Goal: Task Accomplishment & Management: Use online tool/utility

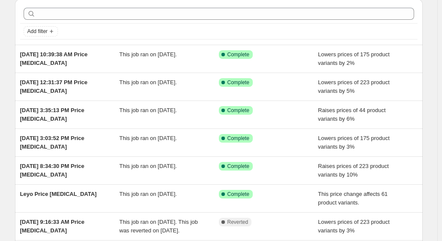
scroll to position [43, 0]
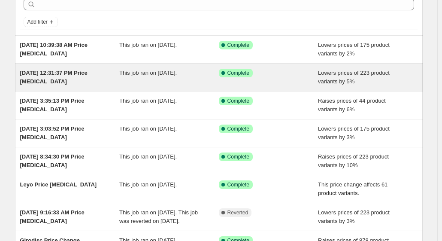
click at [102, 87] on div "[DATE] 12:31:37 PM Price [MEDICAL_DATA] This job ran on [DATE]. Success Complet…" at bounding box center [219, 77] width 408 height 27
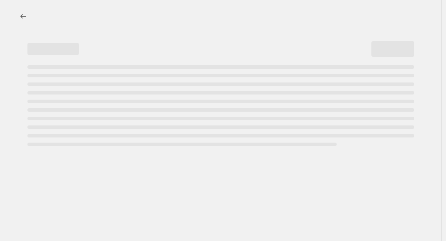
select select "percentage"
select select "remove"
select select "vendor"
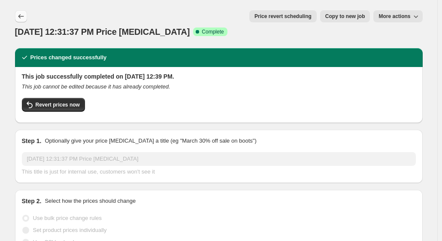
click at [27, 18] on button "Price change jobs" at bounding box center [21, 16] width 12 height 12
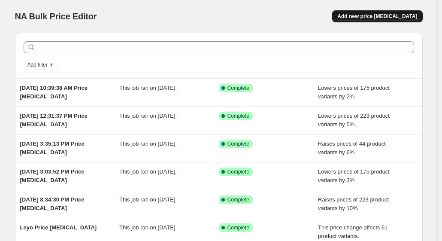
click at [393, 17] on span "Add new price [MEDICAL_DATA]" at bounding box center [377, 16] width 80 height 7
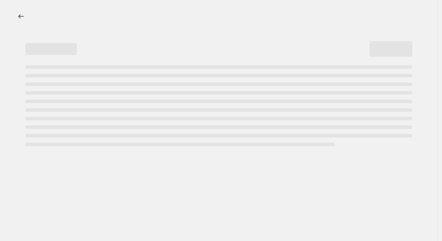
select select "percentage"
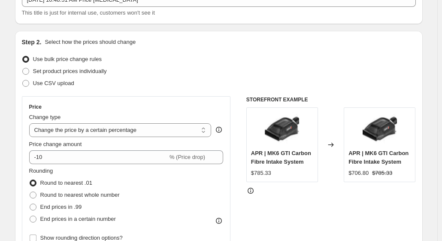
scroll to position [129, 0]
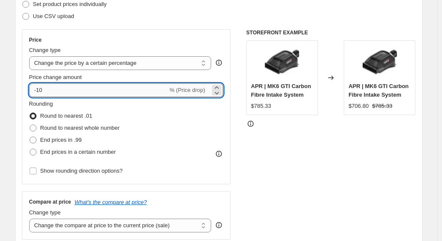
drag, startPoint x: 65, startPoint y: 87, endPoint x: 33, endPoint y: 90, distance: 31.4
click at [33, 90] on input "-10" at bounding box center [98, 90] width 139 height 14
type input "-5"
click at [343, 6] on div "Set product prices individually" at bounding box center [219, 4] width 394 height 12
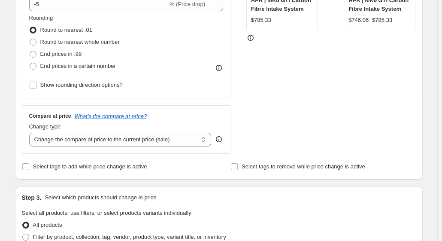
scroll to position [257, 0]
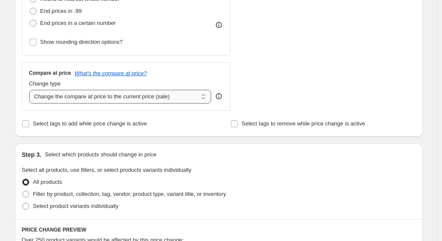
click at [146, 93] on select "Change the compare at price to the current price (sale) Change the compare at p…" at bounding box center [120, 97] width 182 height 14
select select "remove"
click at [31, 90] on select "Change the compare at price to the current price (sale) Change the compare at p…" at bounding box center [120, 97] width 182 height 14
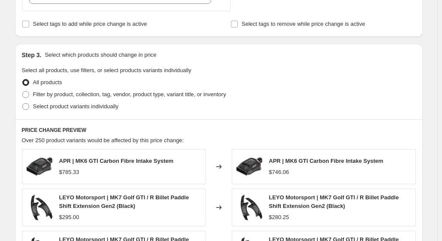
scroll to position [325, 0]
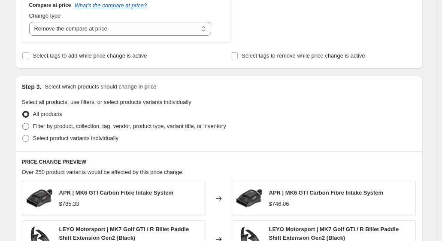
click at [48, 125] on span "Filter by product, collection, tag, vendor, product type, variant title, or inv…" at bounding box center [129, 126] width 193 height 6
click at [23, 123] on input "Filter by product, collection, tag, vendor, product type, variant title, or inv…" at bounding box center [22, 123] width 0 height 0
radio input "true"
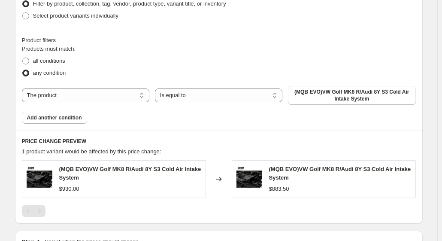
scroll to position [497, 0]
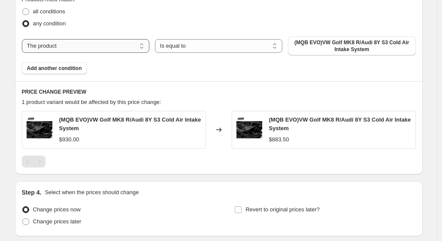
click at [121, 50] on select "The product The product's collection The product's tag The product's vendor The…" at bounding box center [85, 46] width 127 height 14
select select "vendor"
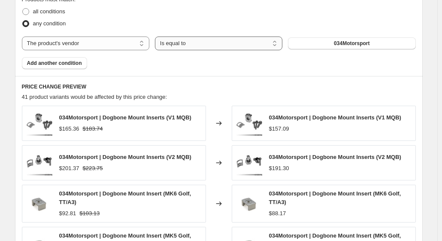
click at [199, 44] on select "Is equal to Is not equal to" at bounding box center [218, 43] width 127 height 14
click at [326, 45] on button "034Motorsport" at bounding box center [351, 43] width 127 height 12
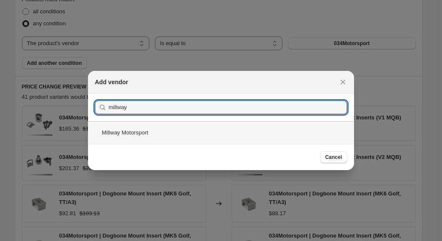
type input "millway"
click at [148, 133] on div "Millway Motorsport" at bounding box center [221, 132] width 266 height 23
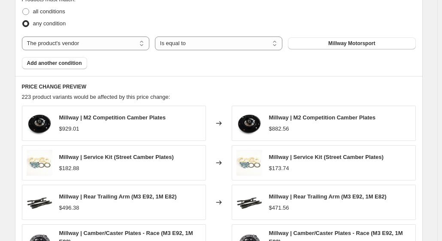
click at [416, 69] on div "Product filters Products must match: all conditions any condition The product T…" at bounding box center [219, 27] width 408 height 97
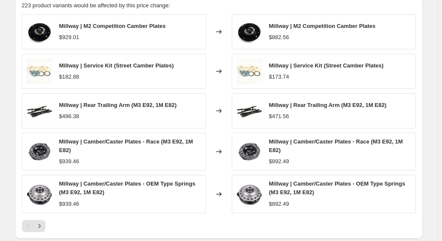
scroll to position [717, 0]
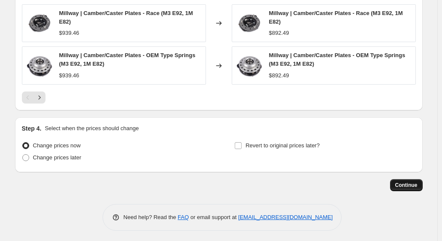
click at [415, 179] on button "Continue" at bounding box center [406, 185] width 33 height 12
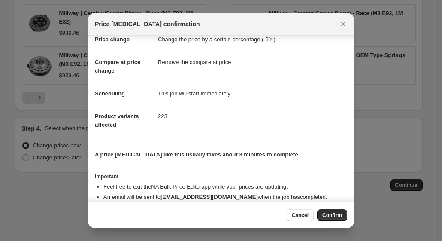
scroll to position [40, 0]
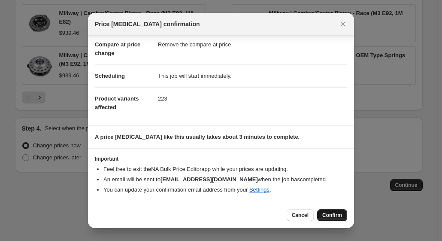
click at [335, 214] on span "Confirm" at bounding box center [332, 215] width 20 height 7
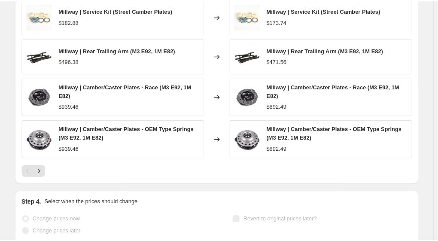
scroll to position [739, 0]
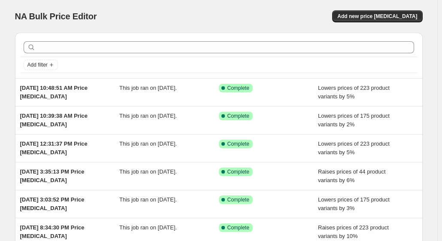
click at [392, 9] on div "NA Bulk Price Editor. This page is ready NA Bulk Price Editor Add new price [ME…" at bounding box center [219, 16] width 408 height 33
click at [392, 14] on span "Add new price [MEDICAL_DATA]" at bounding box center [377, 16] width 80 height 7
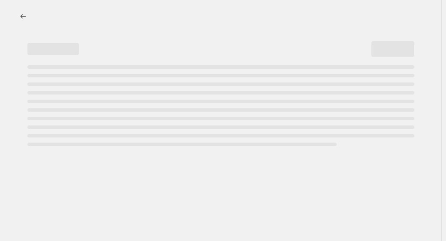
select select "percentage"
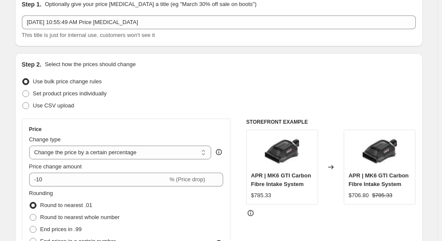
scroll to position [86, 0]
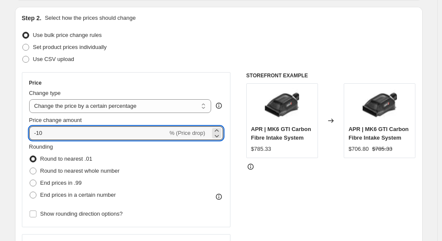
drag, startPoint x: 112, startPoint y: 128, endPoint x: 19, endPoint y: 118, distance: 92.8
click at [19, 118] on div "Step 2. Select how the prices should change Use bulk price change rules Set pro…" at bounding box center [219, 157] width 408 height 301
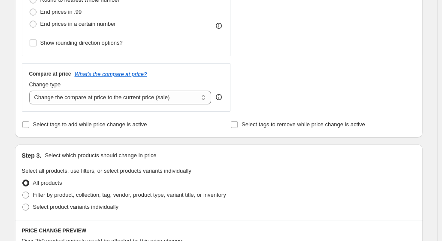
scroll to position [257, 0]
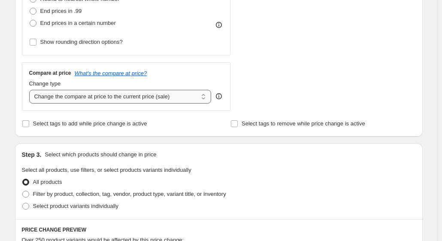
type input "-2"
click at [149, 97] on select "Change the compare at price to the current price (sale) Change the compare at p…" at bounding box center [120, 97] width 182 height 14
select select "remove"
click at [31, 90] on select "Change the compare at price to the current price (sale) Change the compare at p…" at bounding box center [120, 97] width 182 height 14
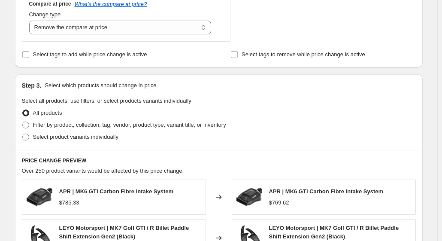
scroll to position [325, 0]
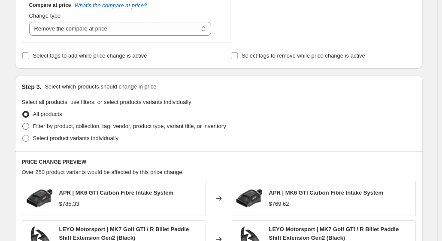
click at [48, 125] on span "Filter by product, collection, tag, vendor, product type, variant title, or inv…" at bounding box center [129, 126] width 193 height 6
click at [23, 123] on input "Filter by product, collection, tag, vendor, product type, variant title, or inv…" at bounding box center [22, 123] width 0 height 0
radio input "true"
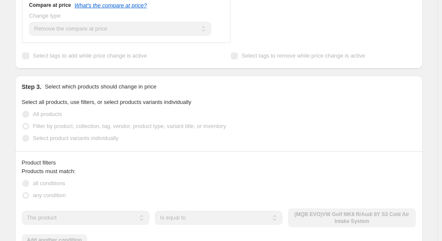
scroll to position [411, 0]
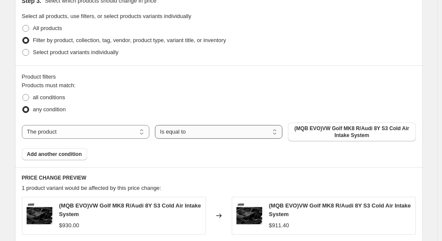
click at [181, 130] on select "Is equal to Is not equal to" at bounding box center [218, 132] width 127 height 14
click at [90, 131] on select "The product The product's collection The product's tag The product's vendor The…" at bounding box center [85, 132] width 127 height 14
select select "vendor"
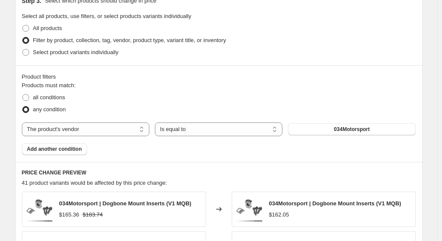
click at [336, 130] on span "034Motorsport" at bounding box center [352, 129] width 36 height 7
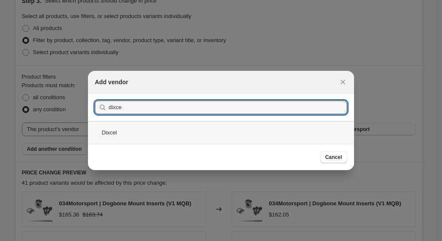
type input "dixce"
click at [136, 133] on div "Dixcel" at bounding box center [221, 132] width 266 height 23
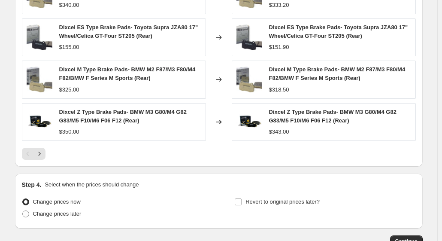
scroll to position [725, 0]
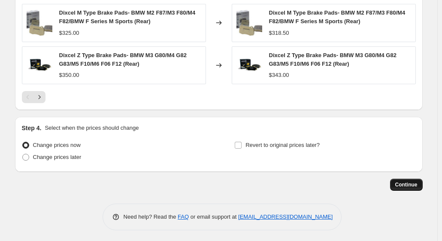
click at [402, 179] on button "Continue" at bounding box center [406, 185] width 33 height 12
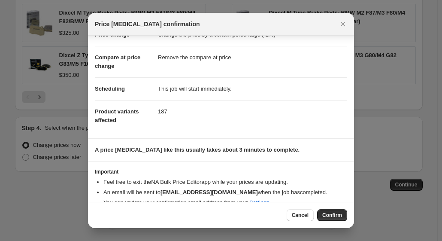
scroll to position [40, 0]
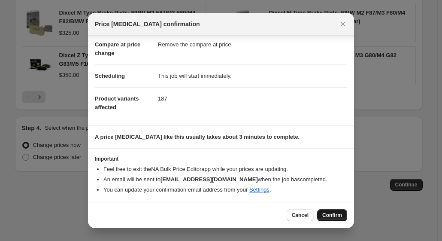
click at [325, 213] on span "Confirm" at bounding box center [332, 215] width 20 height 7
